Goal: Check status: Check status

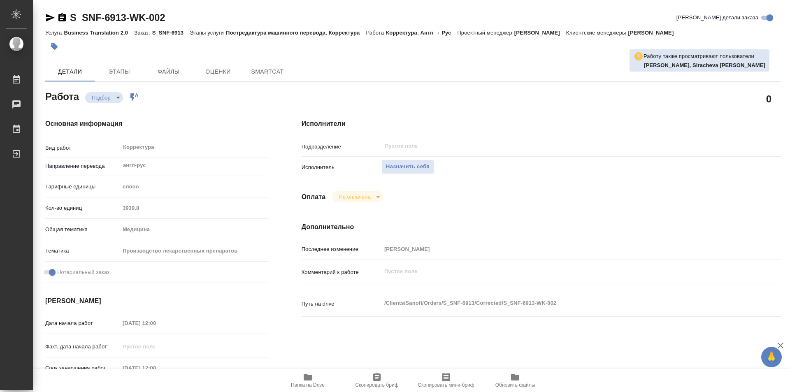
type textarea "x"
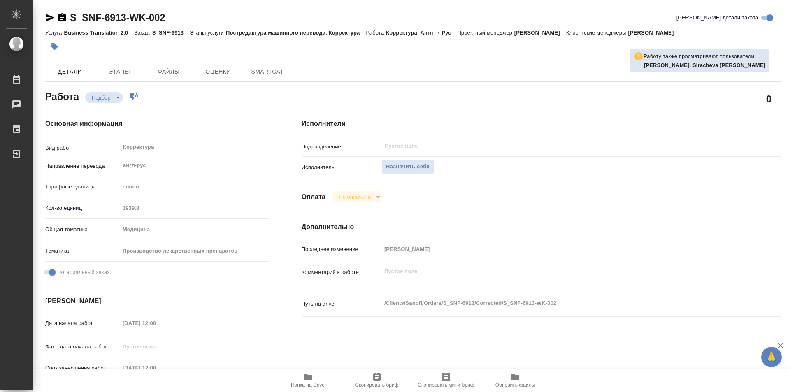
type textarea "x"
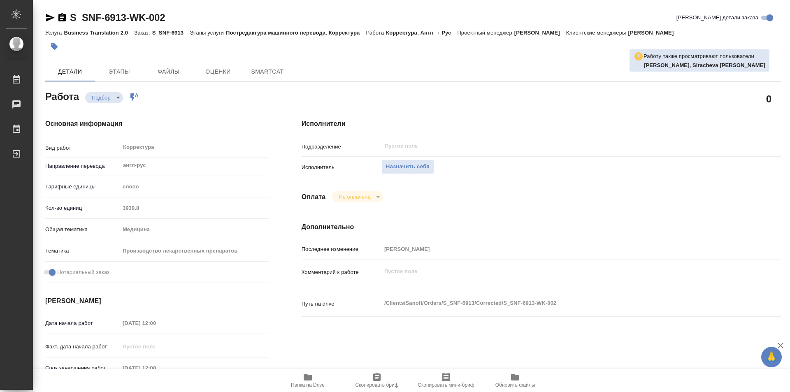
type textarea "x"
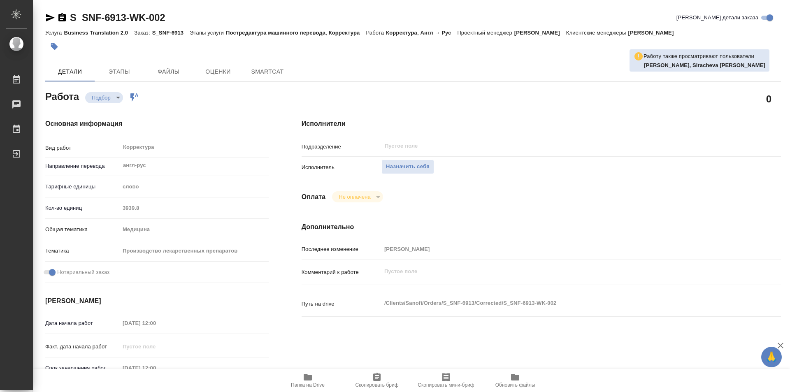
type textarea "x"
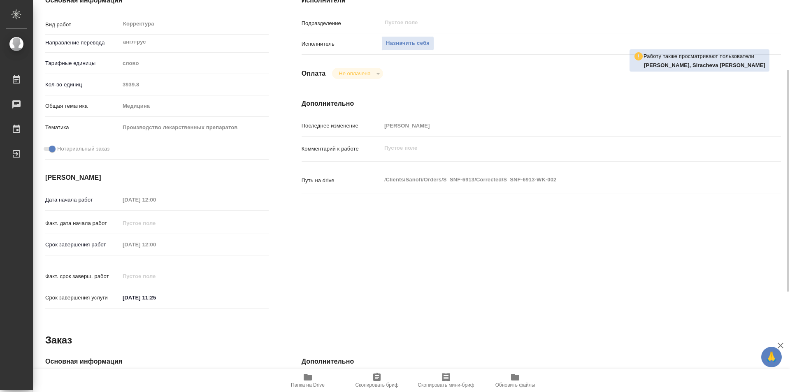
type textarea "x"
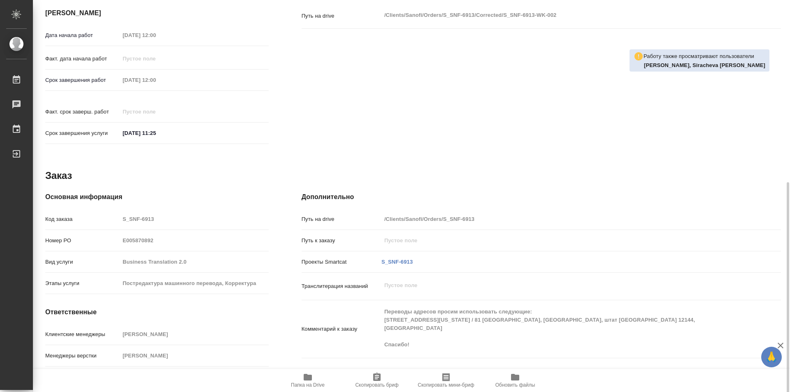
scroll to position [300, 0]
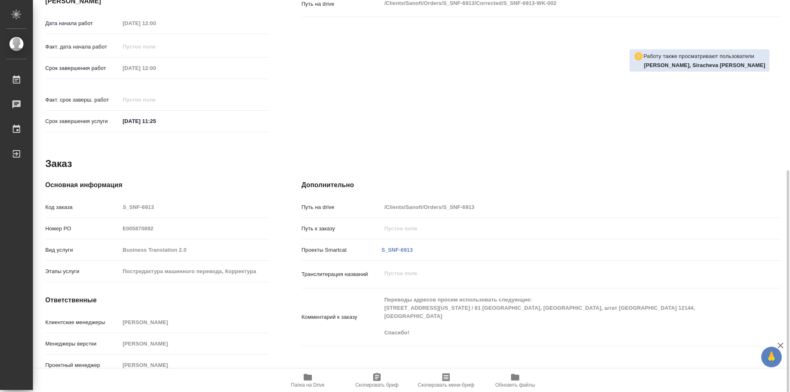
type textarea "x"
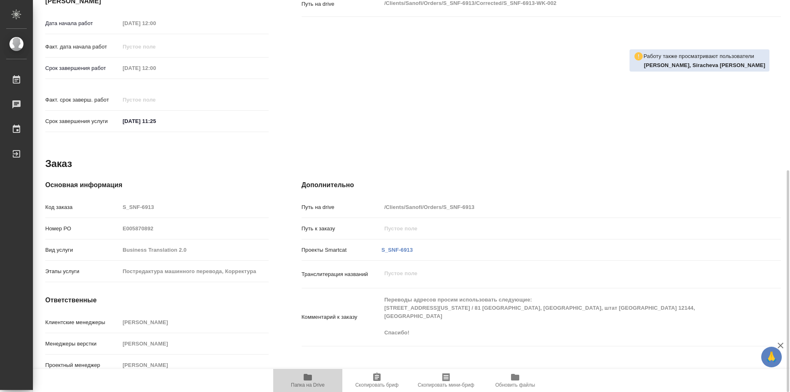
click at [310, 376] on icon "button" at bounding box center [308, 377] width 8 height 7
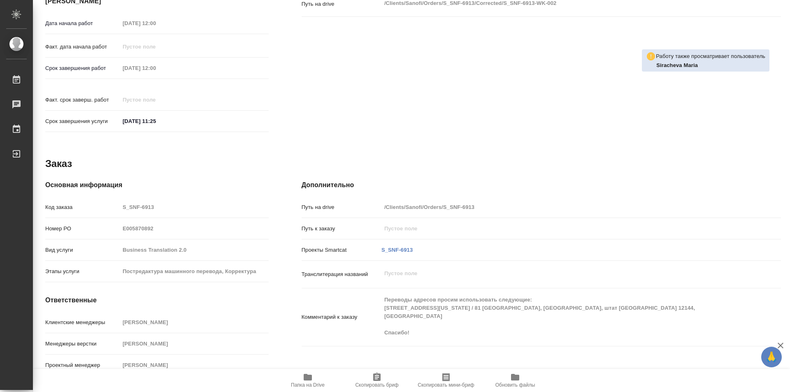
scroll to position [0, 0]
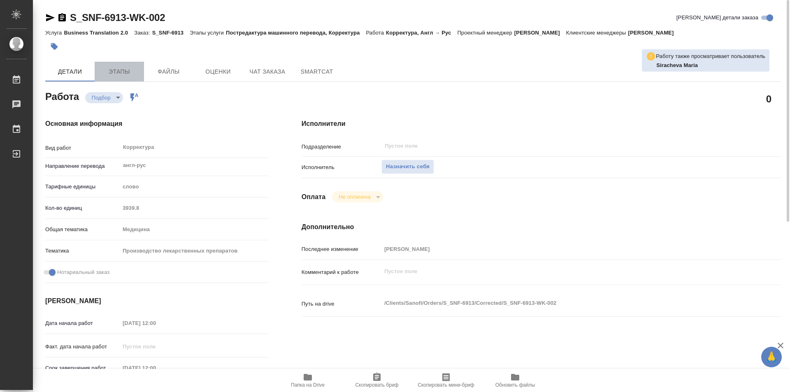
click at [118, 74] on span "Этапы" at bounding box center [119, 72] width 39 height 10
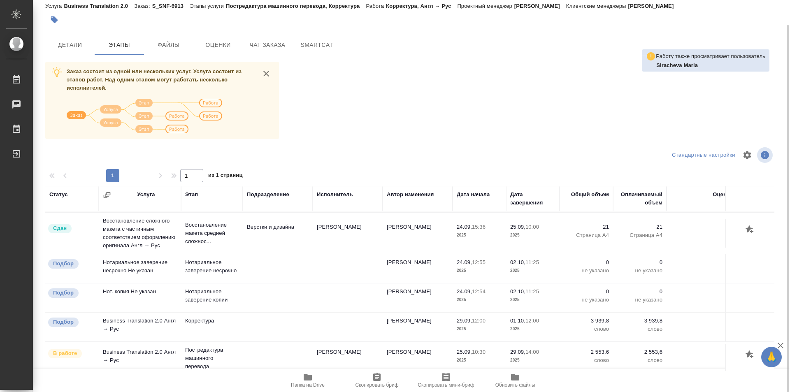
scroll to position [93, 0]
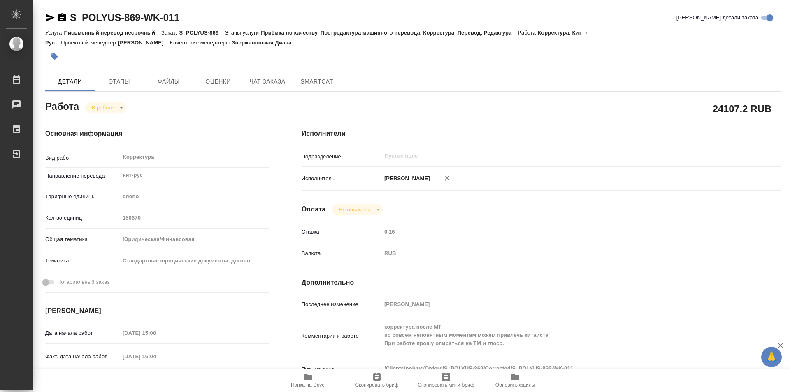
scroll to position [82, 0]
